Goal: Obtain resource: Download file/media

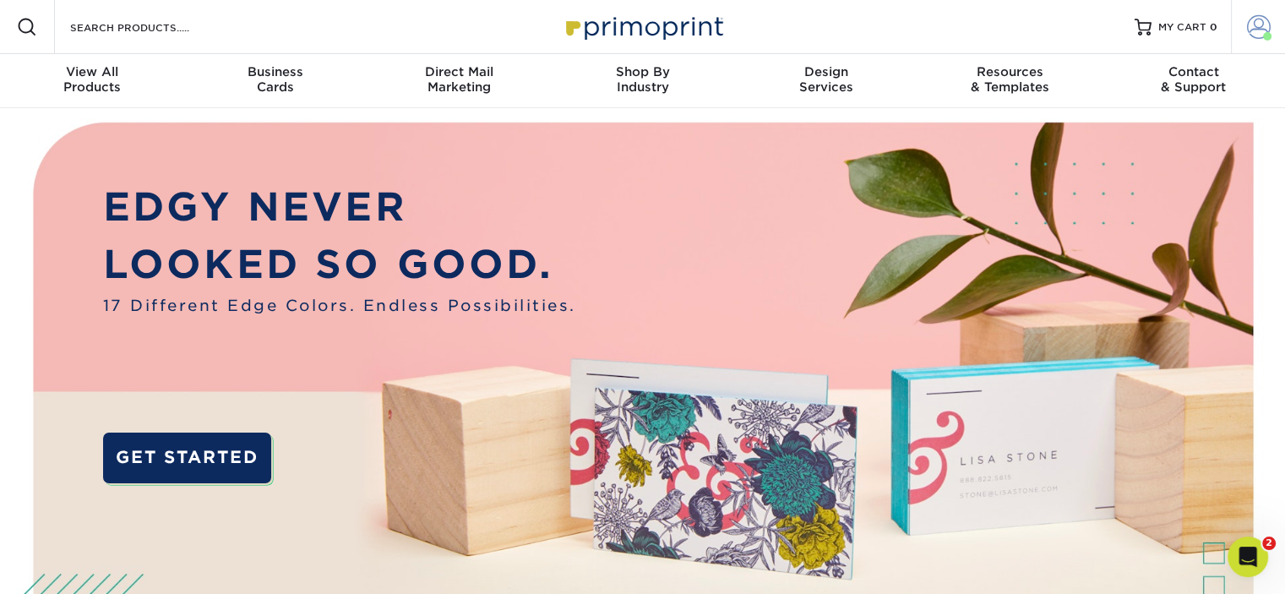
click at [1245, 40] on link "Account" at bounding box center [1258, 27] width 54 height 54
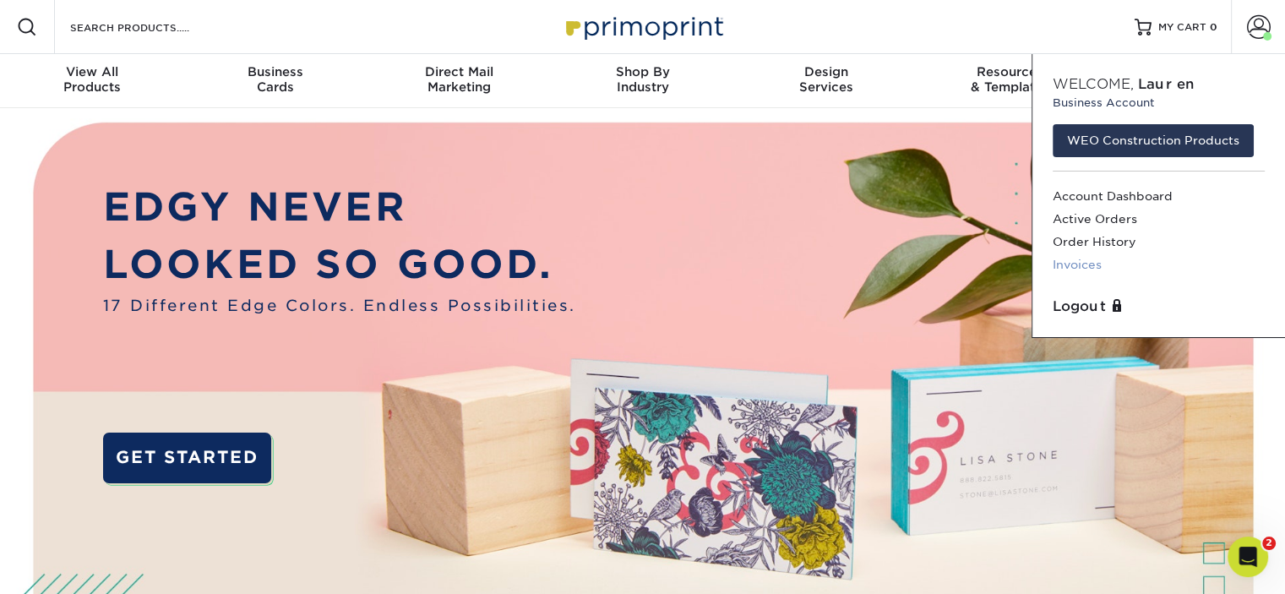
click at [1075, 262] on link "Invoices" at bounding box center [1159, 264] width 212 height 23
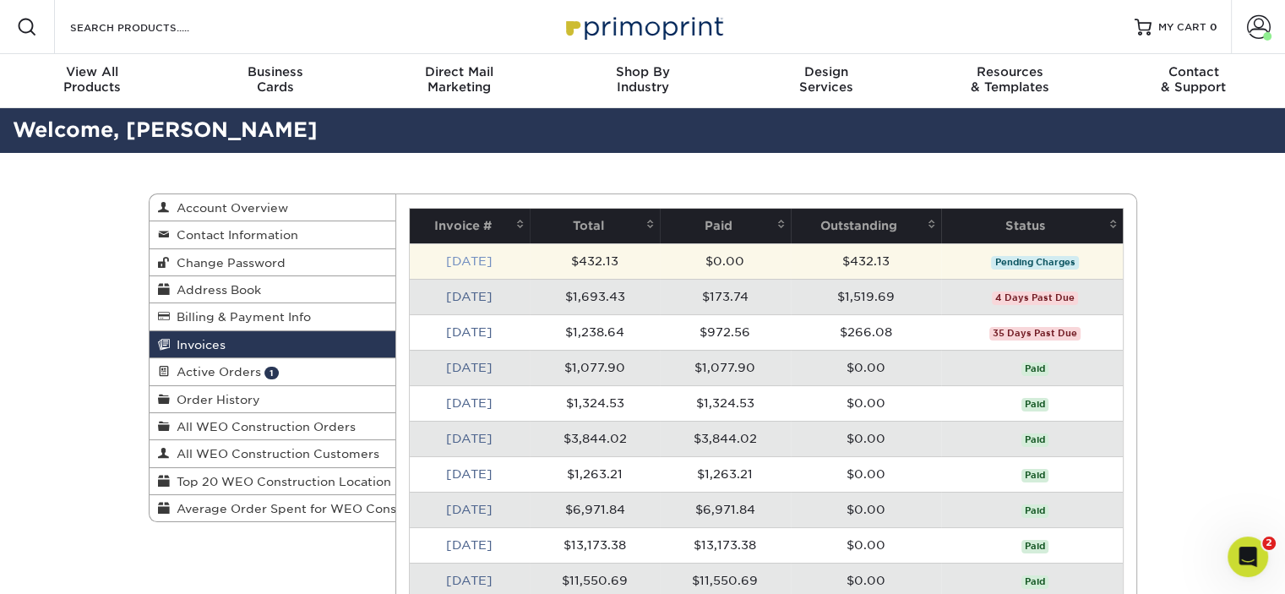
click at [479, 259] on link "Aug 2025" at bounding box center [469, 261] width 46 height 14
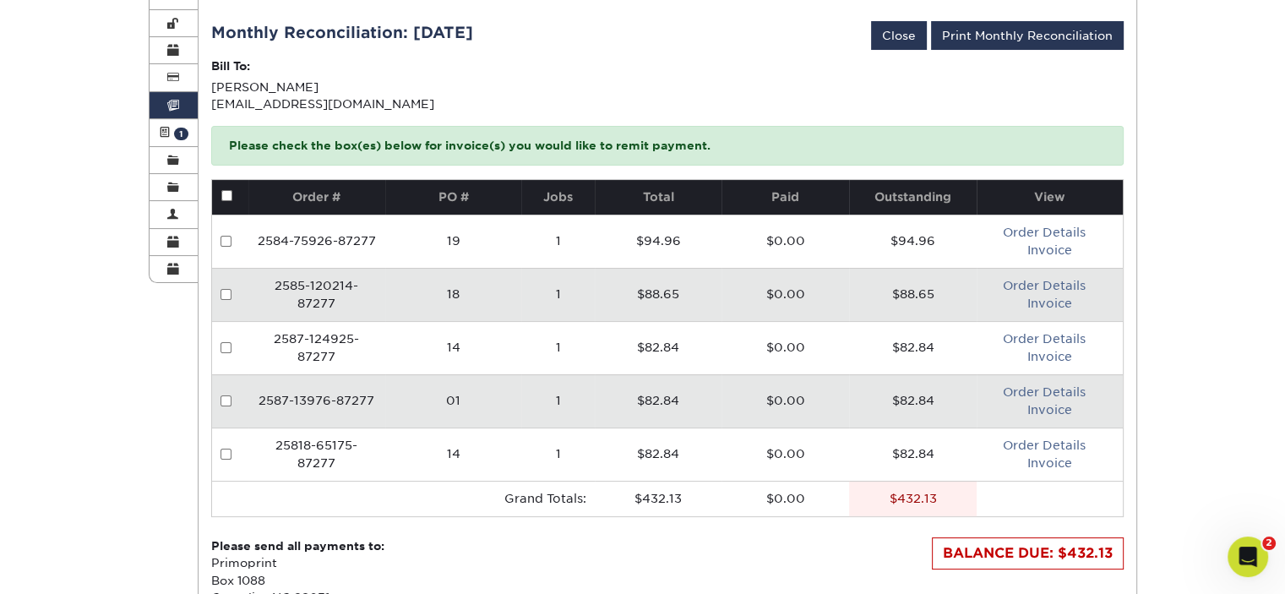
scroll to position [240, 0]
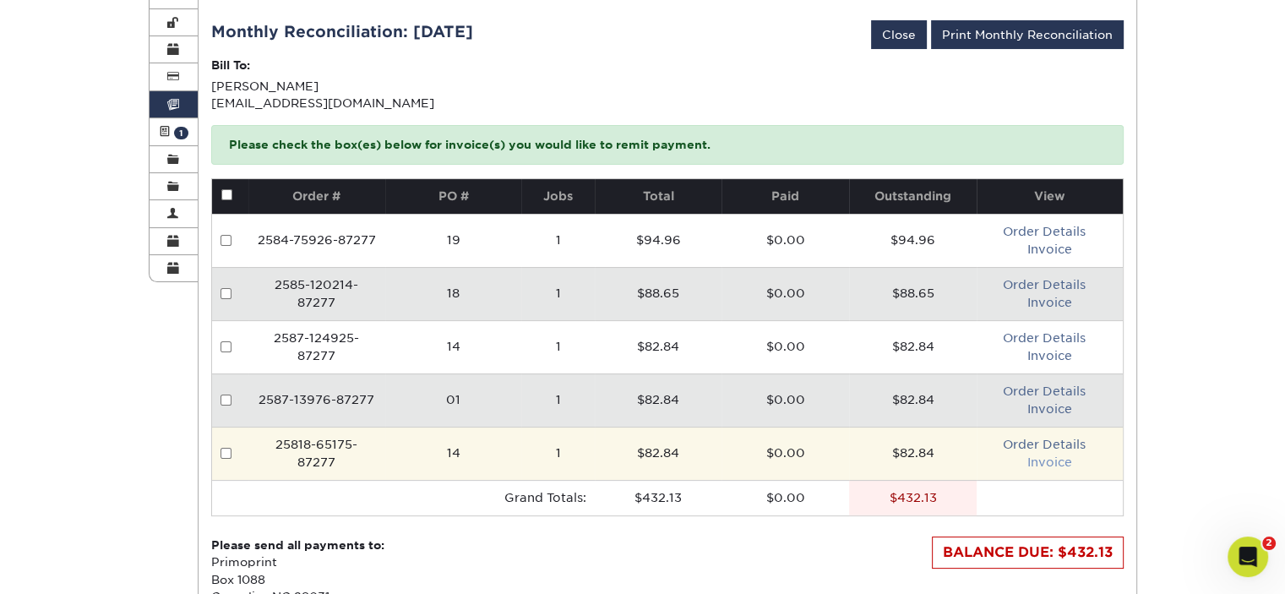
click at [1048, 461] on link "Invoice" at bounding box center [1049, 462] width 45 height 14
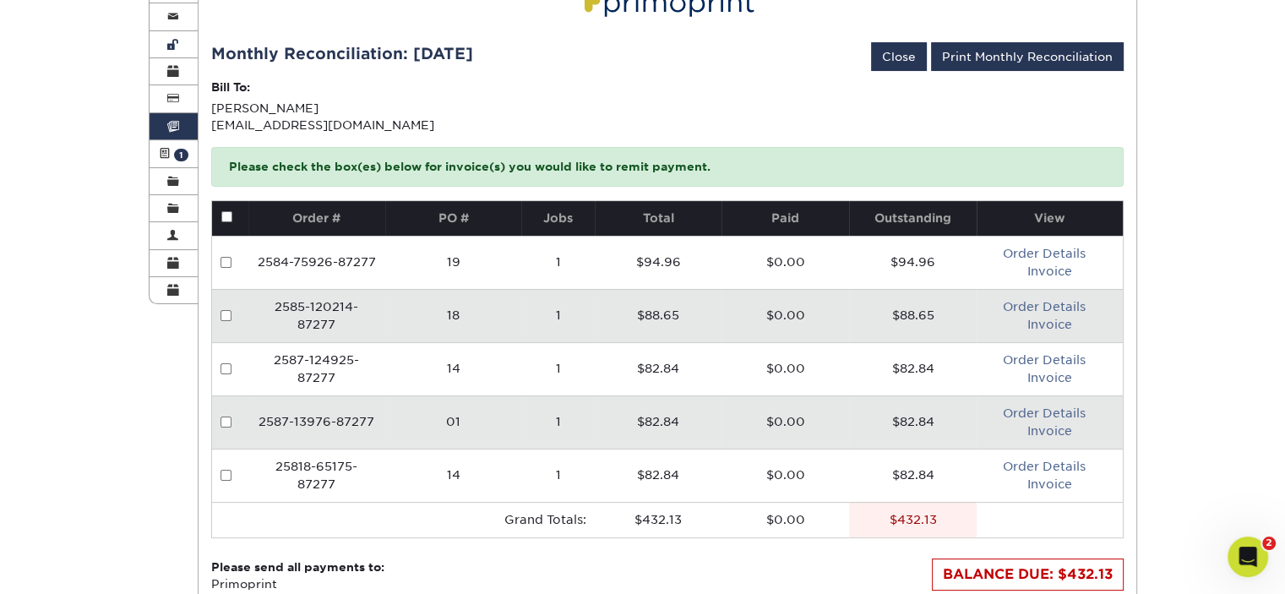
scroll to position [219, 0]
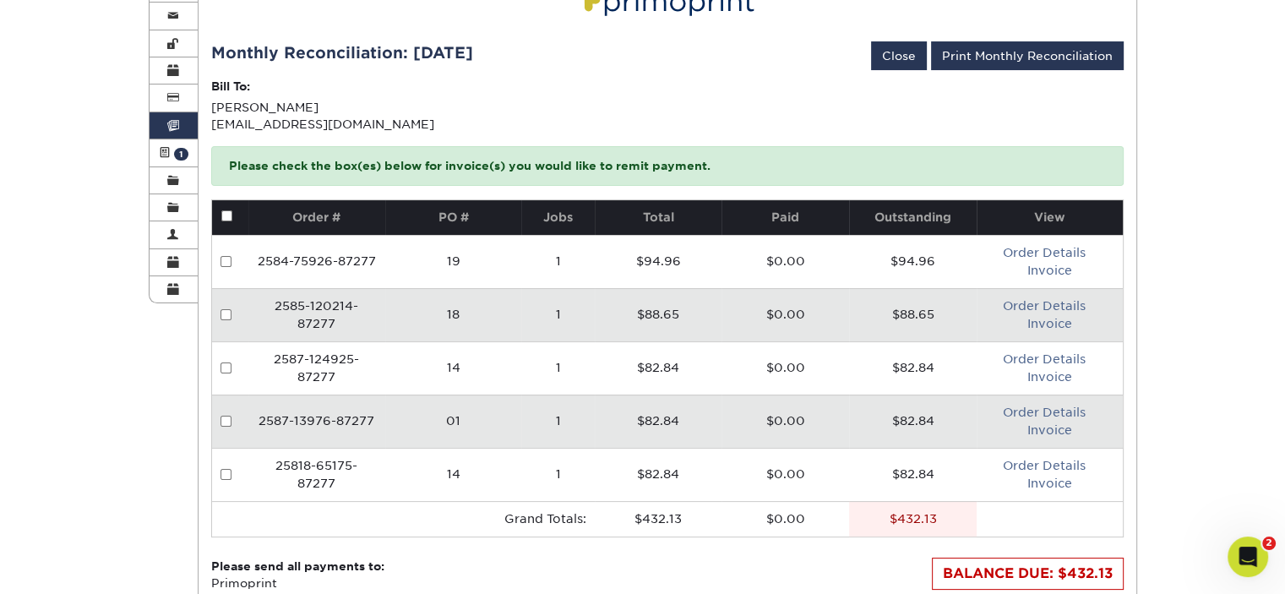
click at [179, 122] on link "Invoices" at bounding box center [174, 125] width 49 height 27
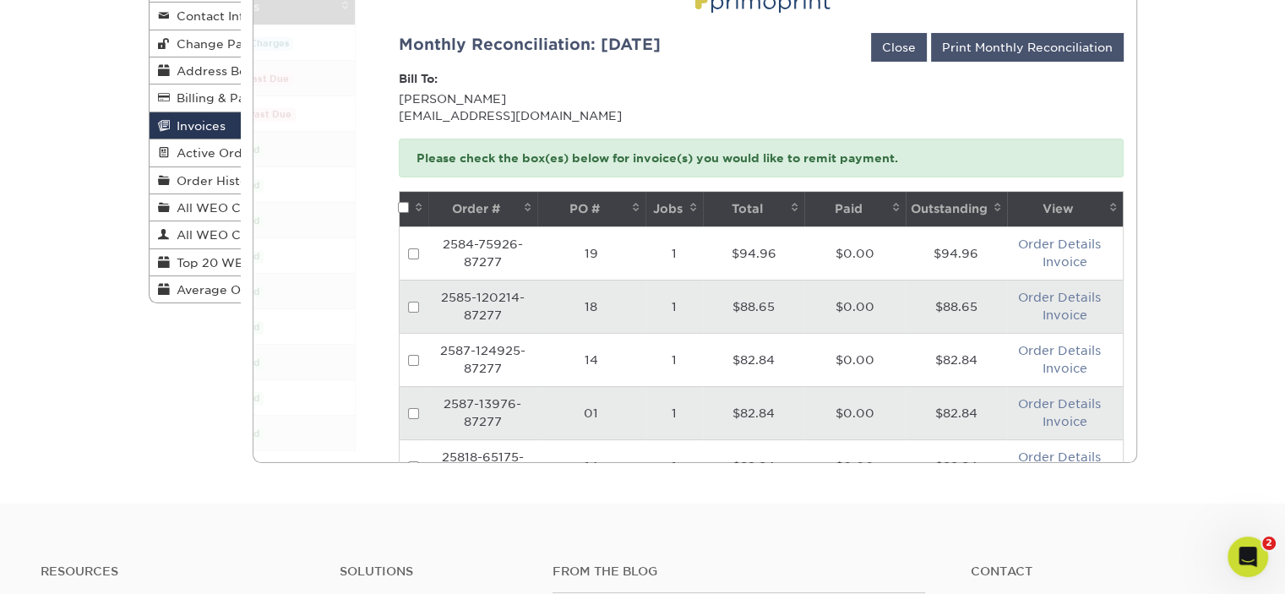
scroll to position [0, 0]
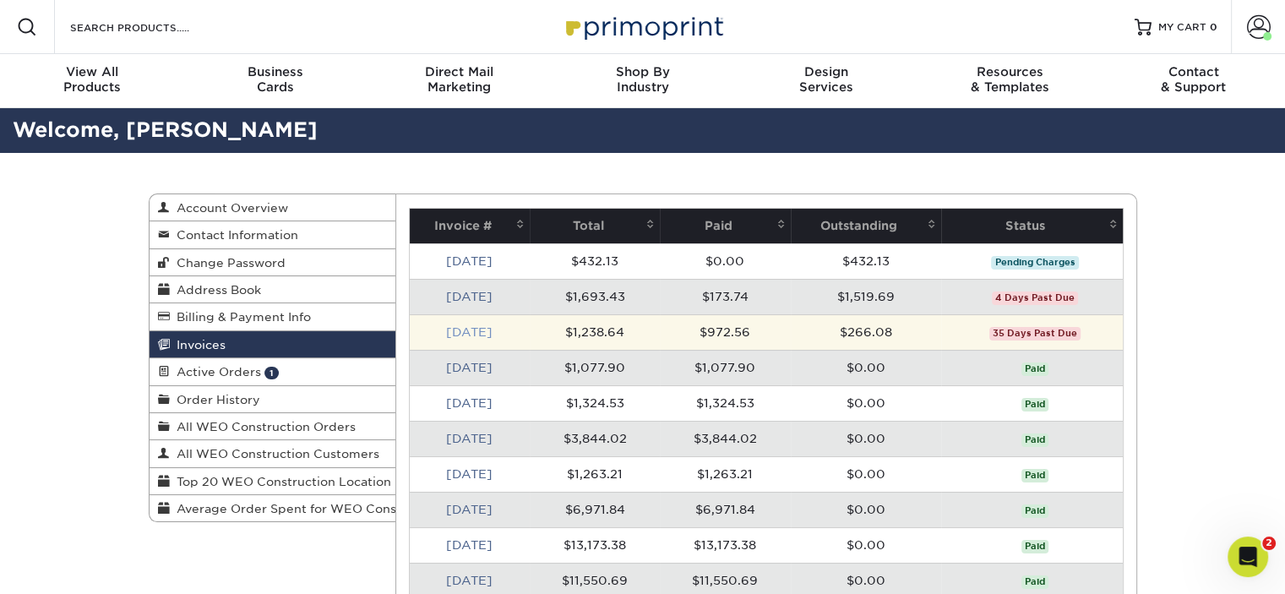
click at [469, 327] on link "Jun 2025" at bounding box center [469, 332] width 46 height 14
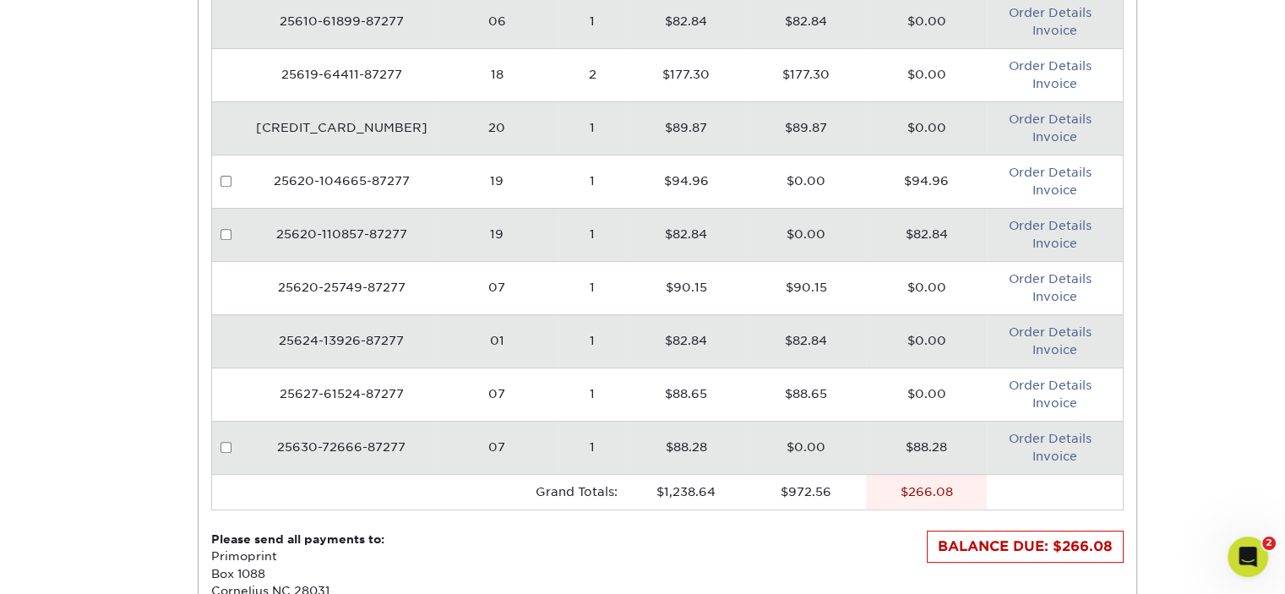
scroll to position [622, 0]
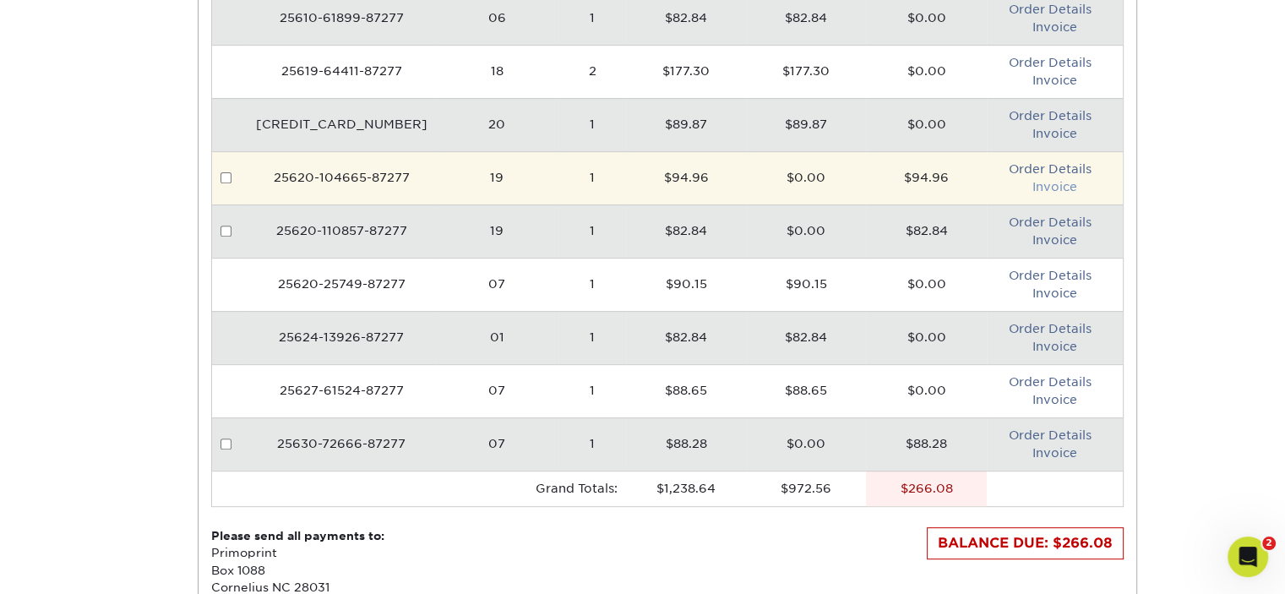
click at [1050, 183] on link "Invoice" at bounding box center [1054, 187] width 45 height 14
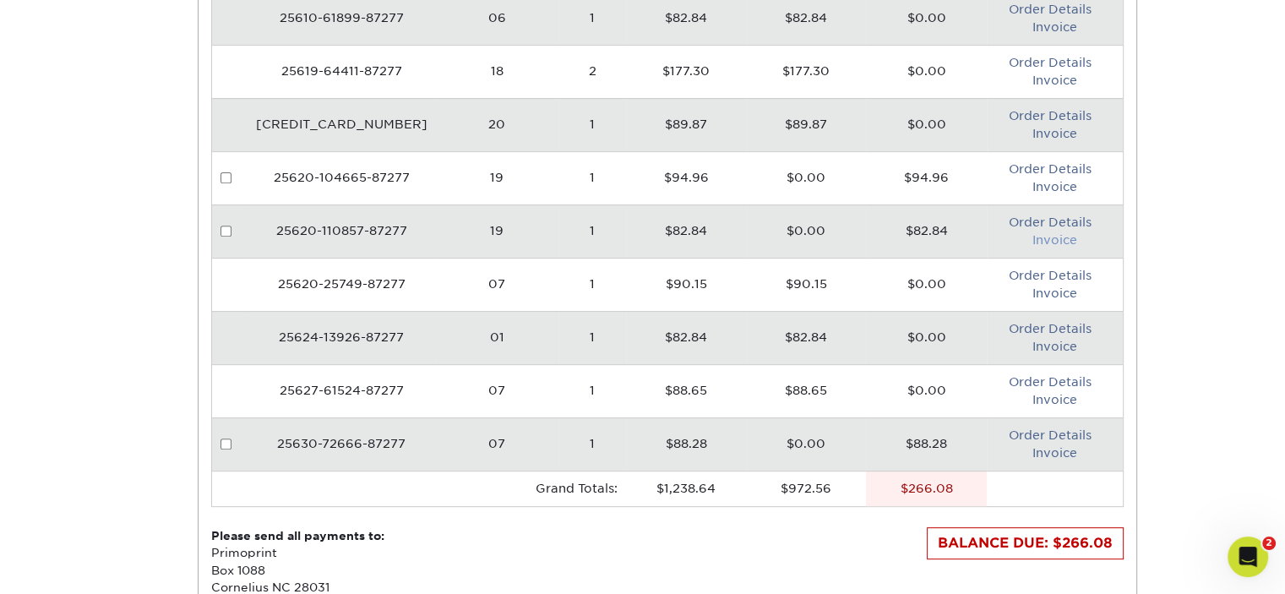
click at [1034, 236] on link "Invoice" at bounding box center [1054, 240] width 45 height 14
click at [1050, 447] on link "Invoice" at bounding box center [1054, 453] width 45 height 14
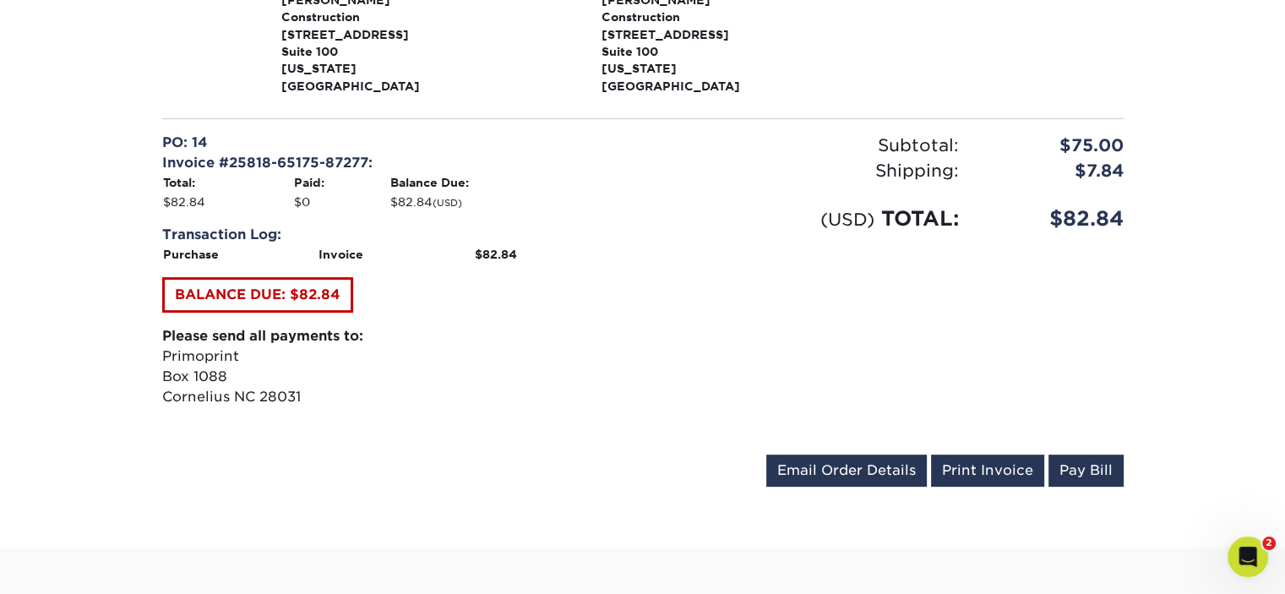
scroll to position [557, 0]
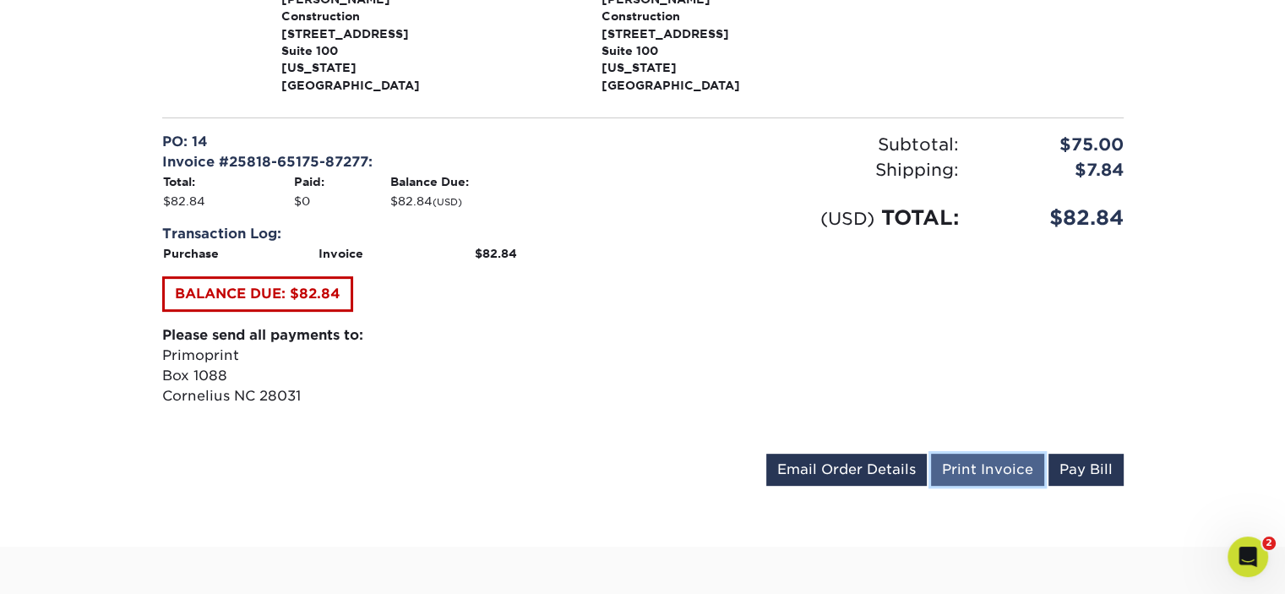
click at [999, 454] on link "Print Invoice" at bounding box center [987, 470] width 113 height 32
